Goal: Task Accomplishment & Management: Manage account settings

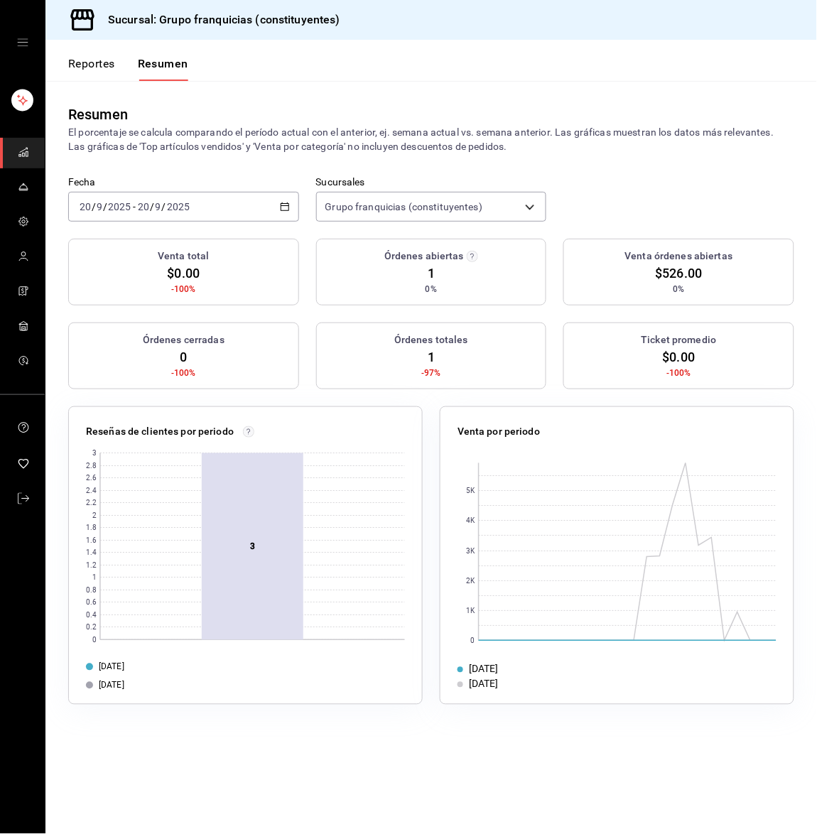
click at [210, 200] on div "[DATE] [DATE] - [DATE] [DATE]" at bounding box center [183, 207] width 231 height 30
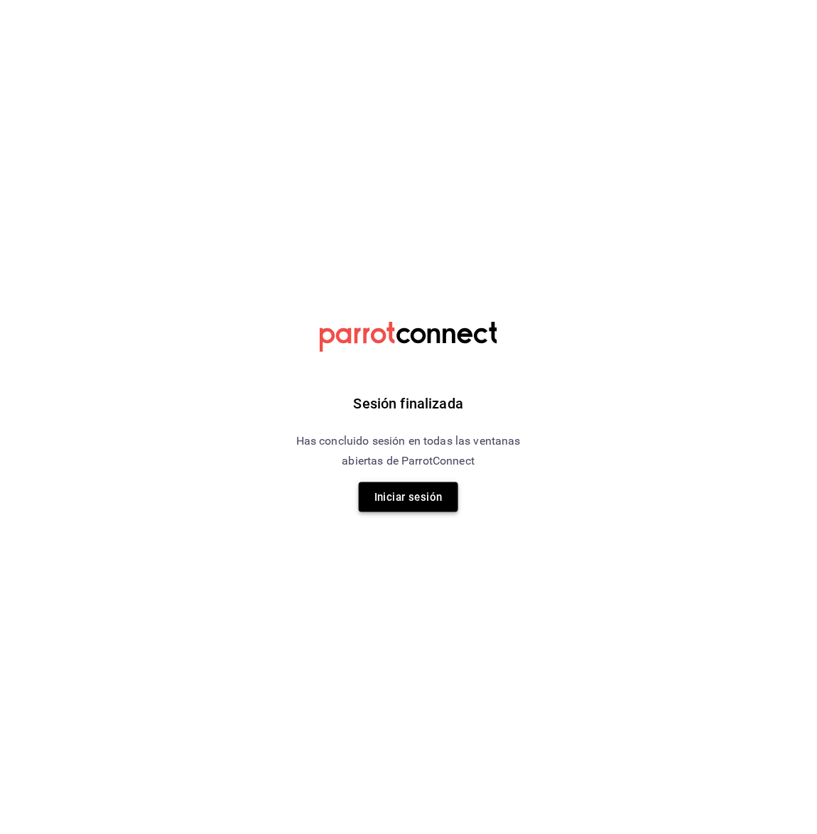
click at [393, 503] on button "Iniciar sesión" at bounding box center [408, 497] width 99 height 30
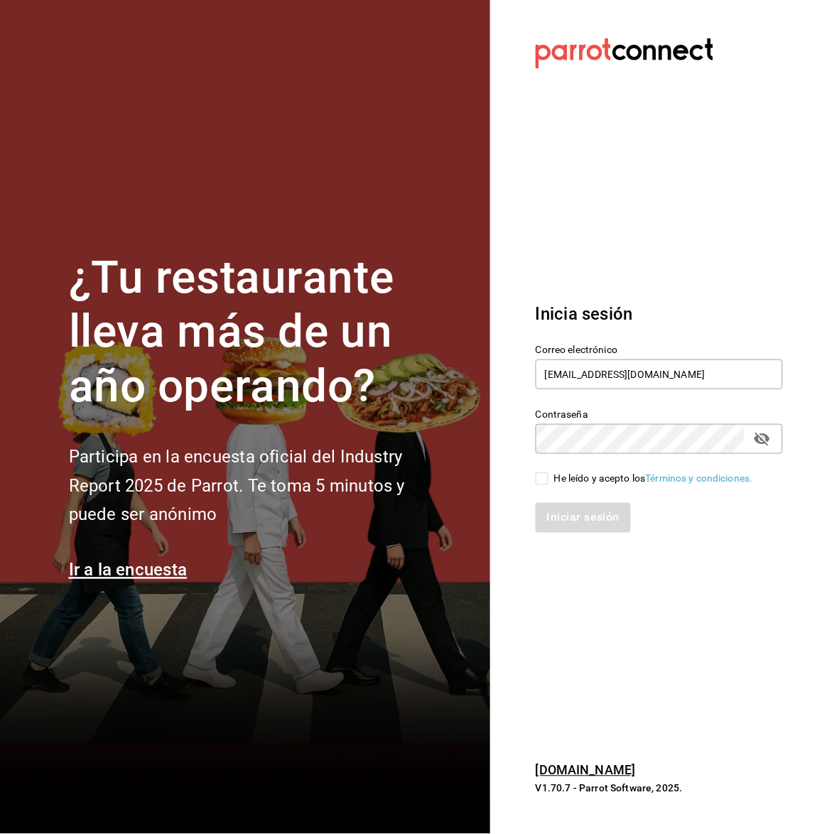
click at [540, 473] on input "He leído y acepto los Términos y condiciones." at bounding box center [542, 478] width 13 height 13
checkbox input "true"
click at [566, 518] on button "Iniciar sesión" at bounding box center [584, 518] width 97 height 30
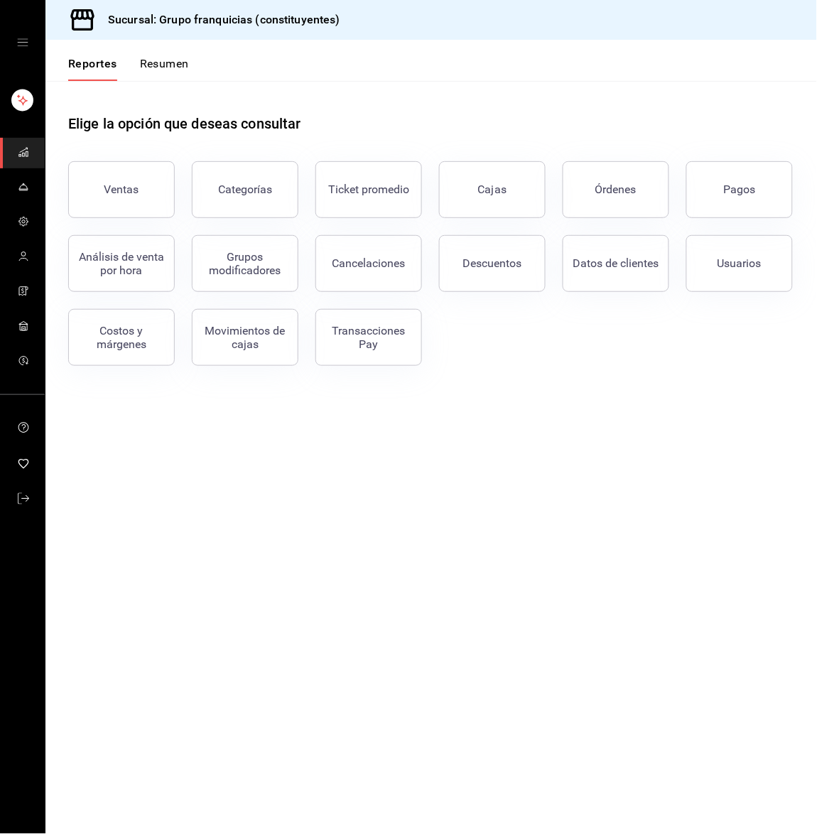
click at [185, 59] on button "Resumen" at bounding box center [164, 69] width 49 height 24
